Goal: Transaction & Acquisition: Book appointment/travel/reservation

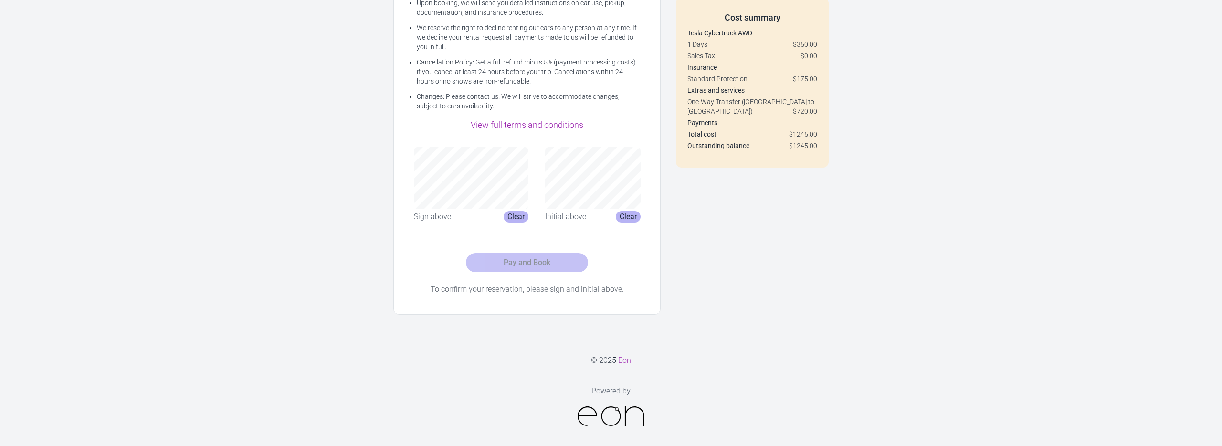
scroll to position [59, 0]
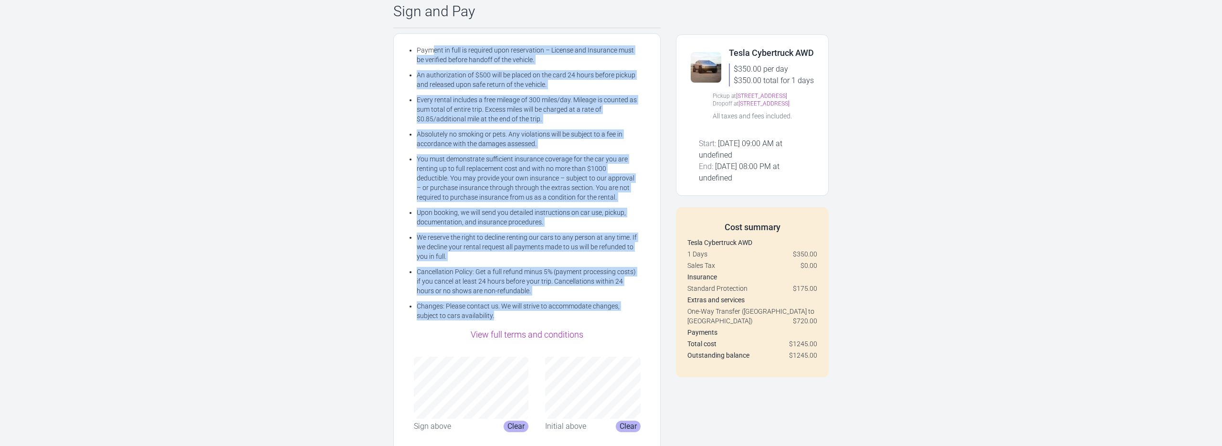
drag, startPoint x: 495, startPoint y: 321, endPoint x: 407, endPoint y: 50, distance: 285.5
click at [407, 50] on div "Payment in full is required upon reservation – License and Insurance must be ve…" at bounding box center [526, 278] width 267 height 491
copy div "Loremip do sita co adipisci elit seddoeiusmo – Tempori utl Etdolorem aliq en ad…"
click at [529, 332] on link "View full terms and conditions" at bounding box center [527, 334] width 113 height 10
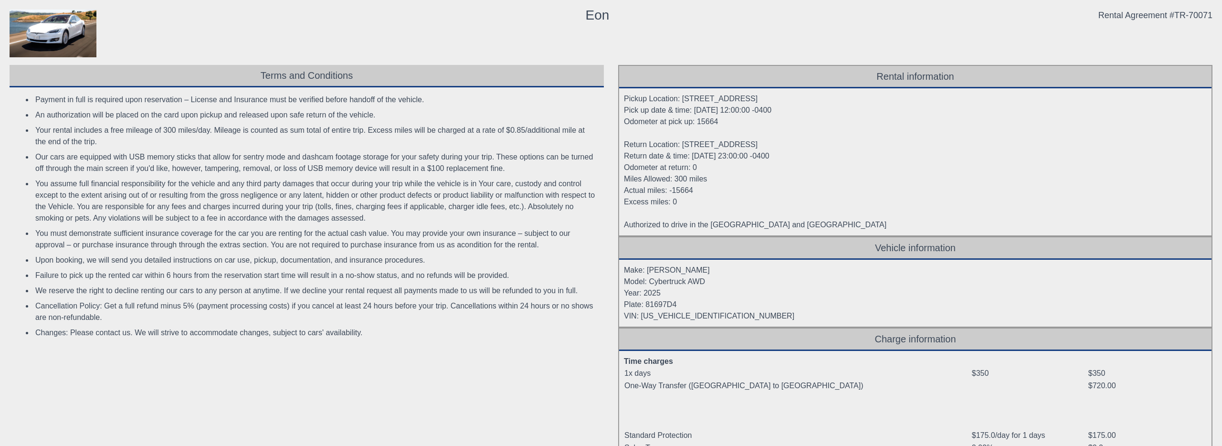
scroll to position [5, 0]
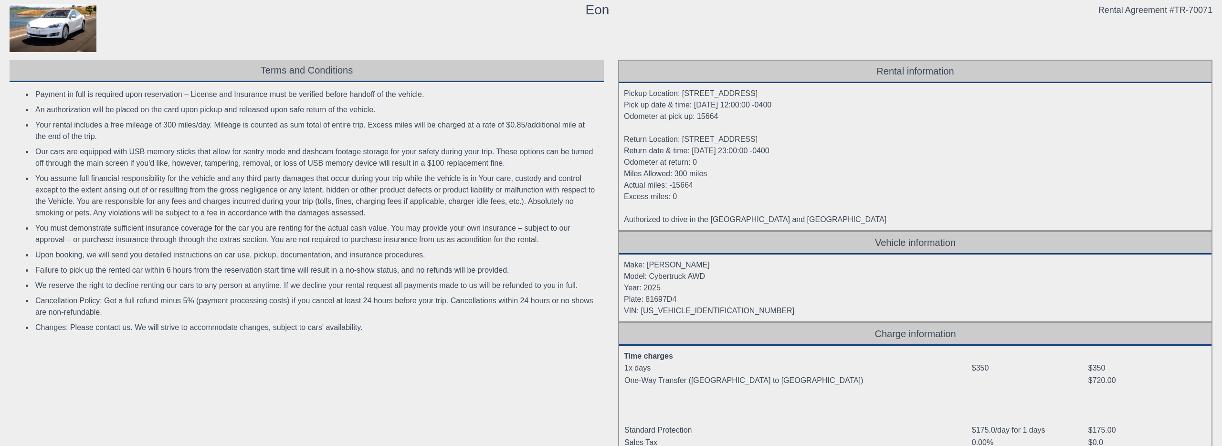
click at [383, 331] on li "Changes: Please contact us. We will strive to accommodate changes, subject to c…" at bounding box center [315, 327] width 564 height 15
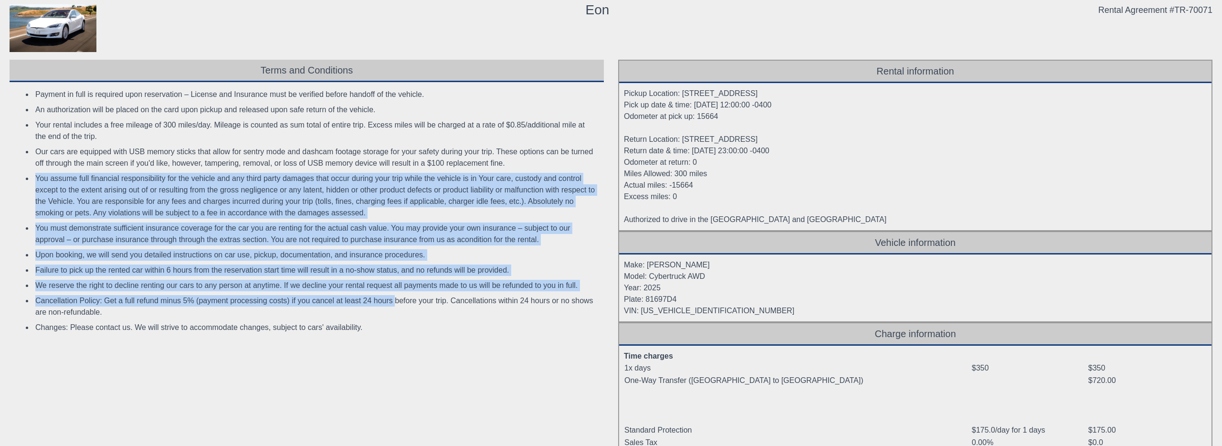
drag, startPoint x: 398, startPoint y: 304, endPoint x: 151, endPoint y: 172, distance: 280.2
click at [151, 172] on ul "Payment in full is required upon reservation – License and Insurance must be ve…" at bounding box center [305, 211] width 583 height 248
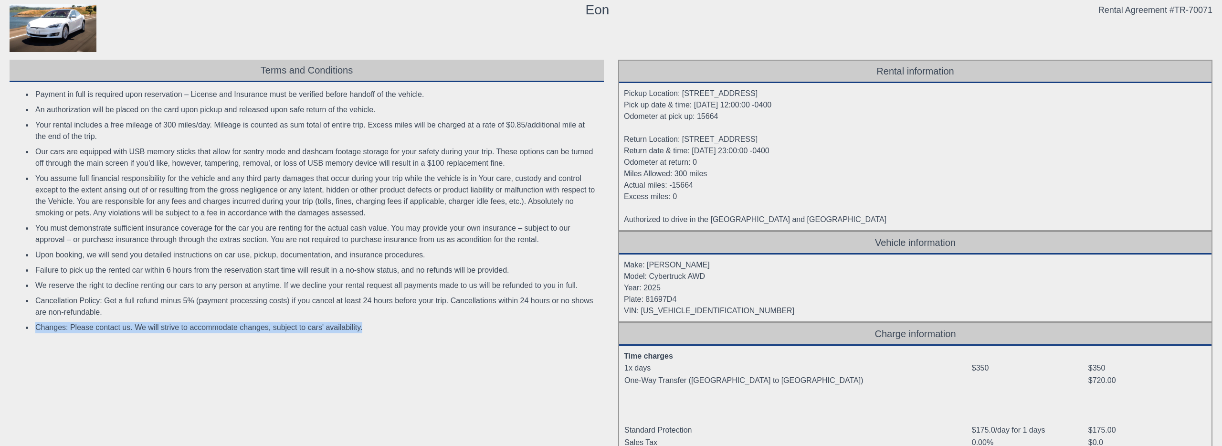
drag, startPoint x: 391, startPoint y: 329, endPoint x: 291, endPoint y: 307, distance: 102.6
click at [291, 307] on ul "Payment in full is required upon reservation – License and Insurance must be ve…" at bounding box center [305, 211] width 583 height 248
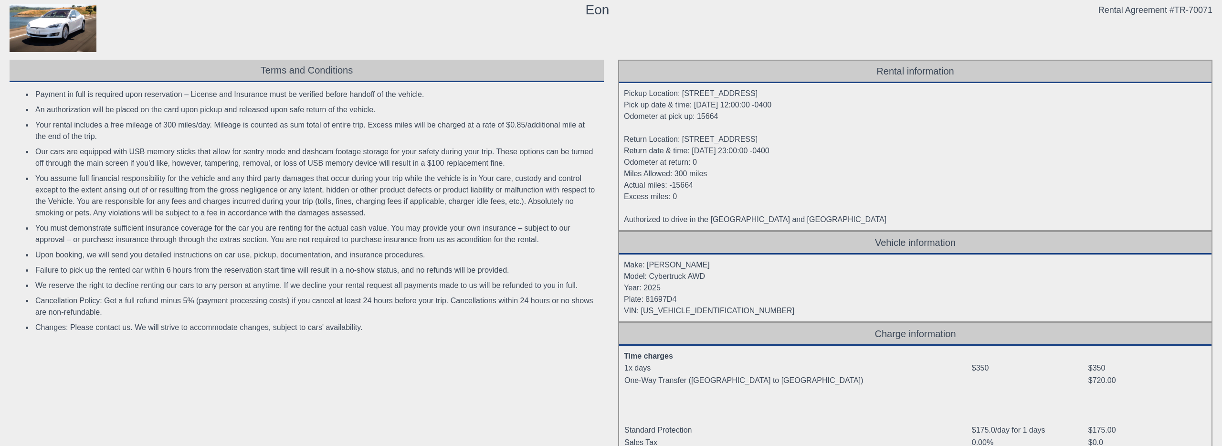
click at [265, 288] on li "We reserve the right to decline renting our cars to any person at anytime. If w…" at bounding box center [315, 285] width 564 height 15
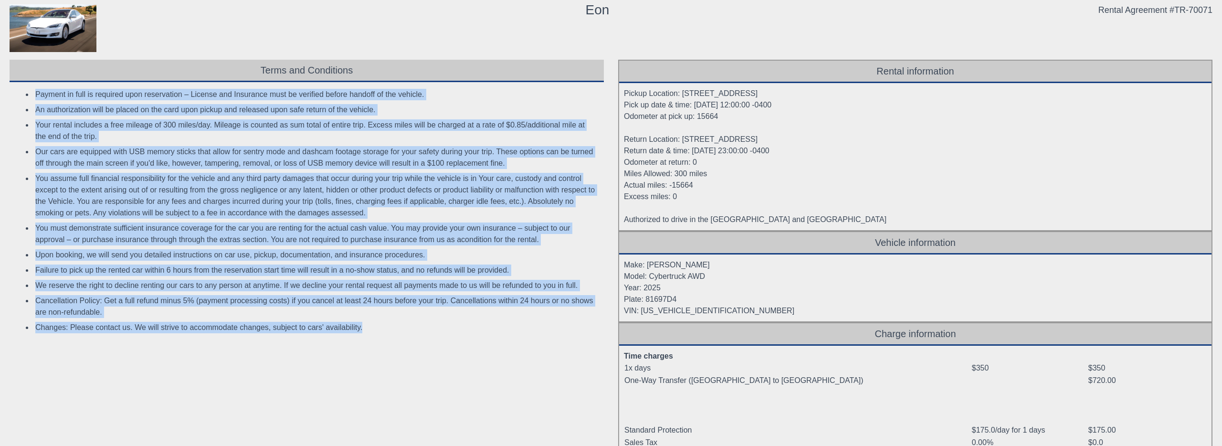
drag, startPoint x: 396, startPoint y: 340, endPoint x: 11, endPoint y: 93, distance: 458.1
click at [11, 93] on div "Payment in full is required upon reservation – License and Insurance must be ve…" at bounding box center [307, 214] width 594 height 265
copy ul "Loremip do sita co adipisci elit seddoeiusmo – Tempori utl Etdolorem aliq en ad…"
drag, startPoint x: 762, startPoint y: 94, endPoint x: 682, endPoint y: 93, distance: 80.7
click at [682, 93] on div "Pickup Location: [STREET_ADDRESS] Pick up date & time: [DATE] 12:00:00 -0400 Od…" at bounding box center [915, 156] width 593 height 147
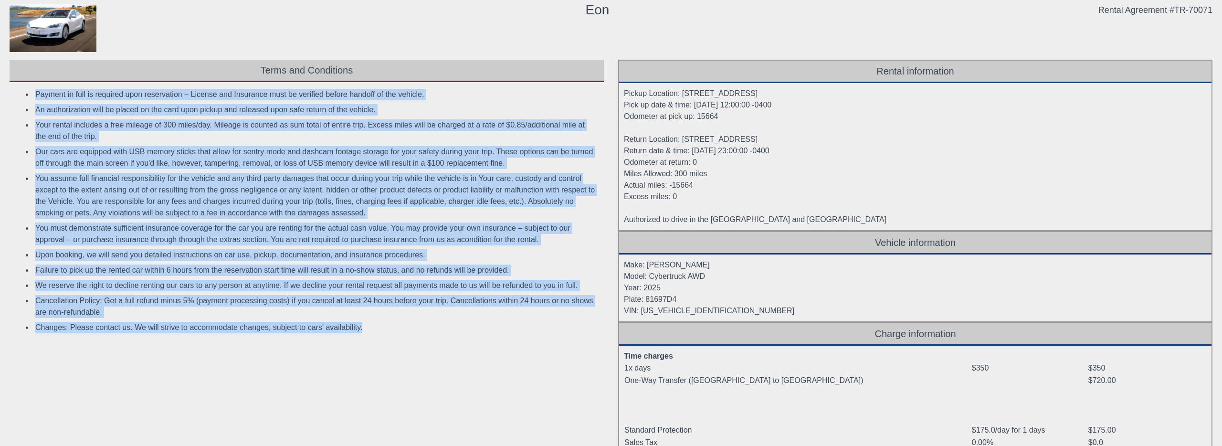
copy div "[STREET_ADDRESS]"
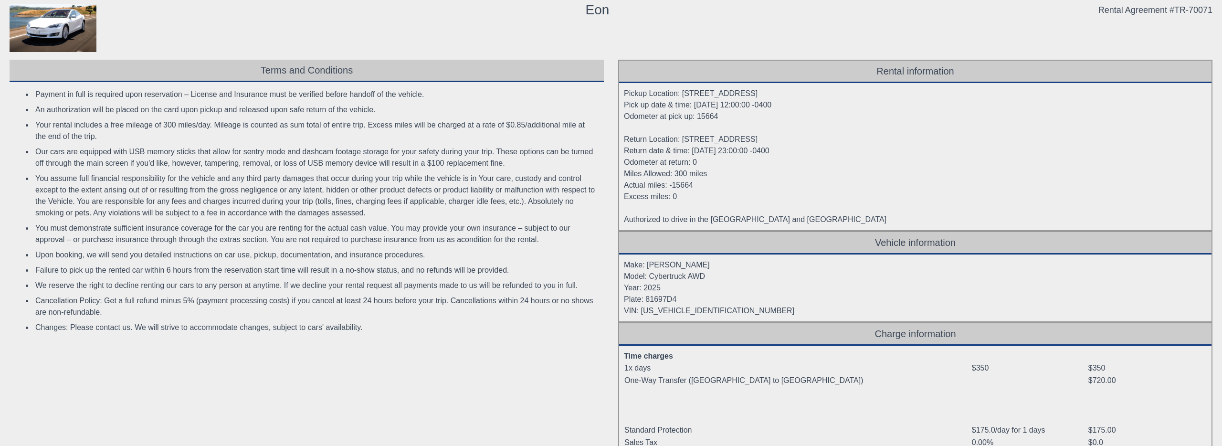
click at [725, 136] on div "Pickup Location: [STREET_ADDRESS] Pick up date & time: [DATE] 12:00:00 -0400 Od…" at bounding box center [915, 156] width 593 height 147
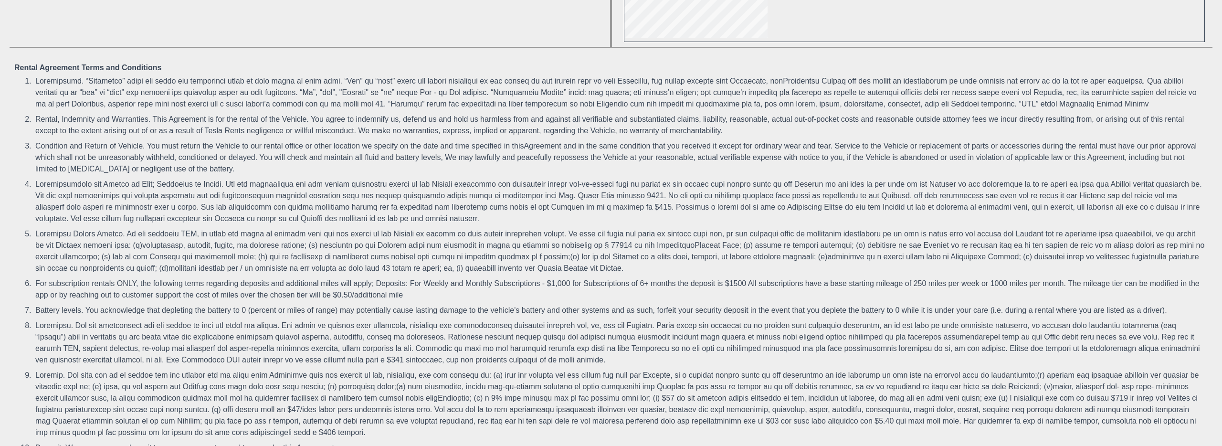
scroll to position [868, 0]
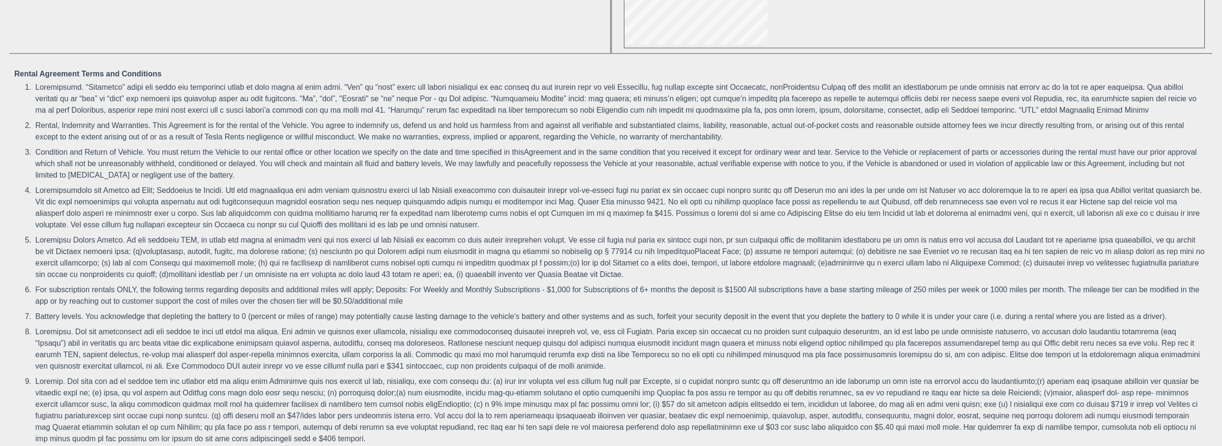
drag, startPoint x: 1066, startPoint y: 418, endPoint x: 35, endPoint y: 104, distance: 1078.2
click at [35, 104] on ol "Rental, Indemnity and Warranties. This Agreement is for the rental of the Vehic…" at bounding box center [611, 338] width 1194 height 516
copy ol "Loremipsumd. “Sitametco” adipi eli seddo eiu temporinci utlab et dolo magna al …"
